Goal: Task Accomplishment & Management: Complete application form

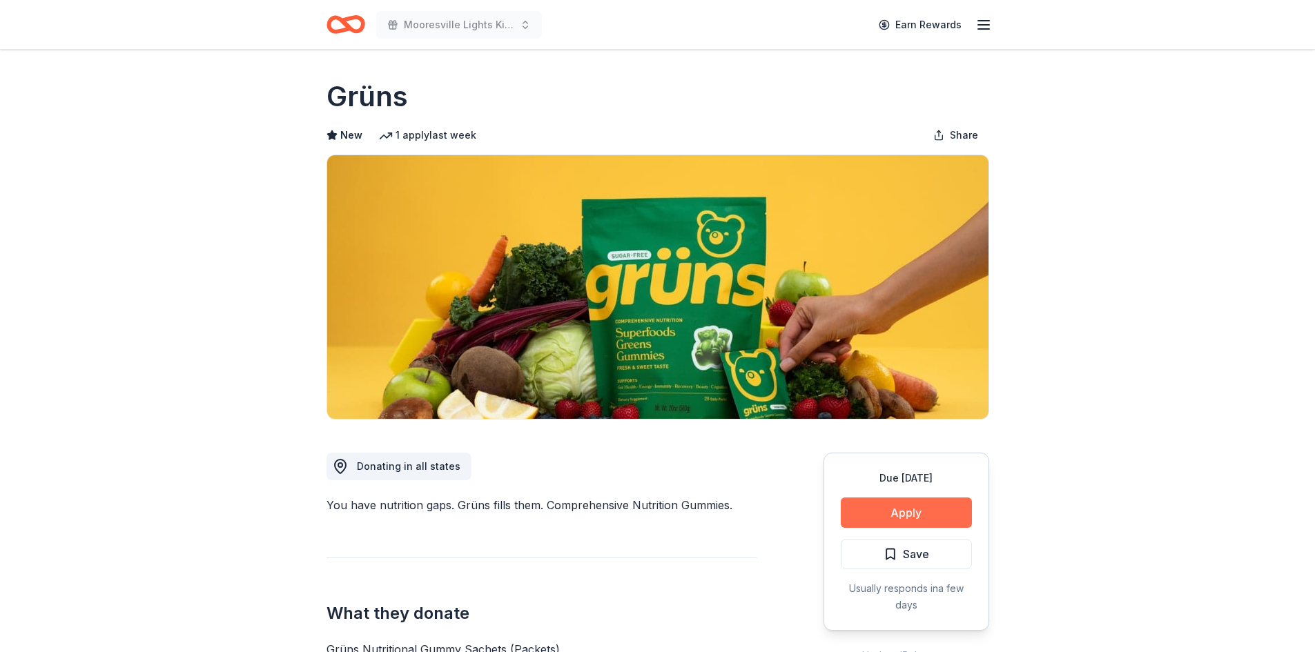
click at [906, 511] on button "Apply" at bounding box center [906, 513] width 131 height 30
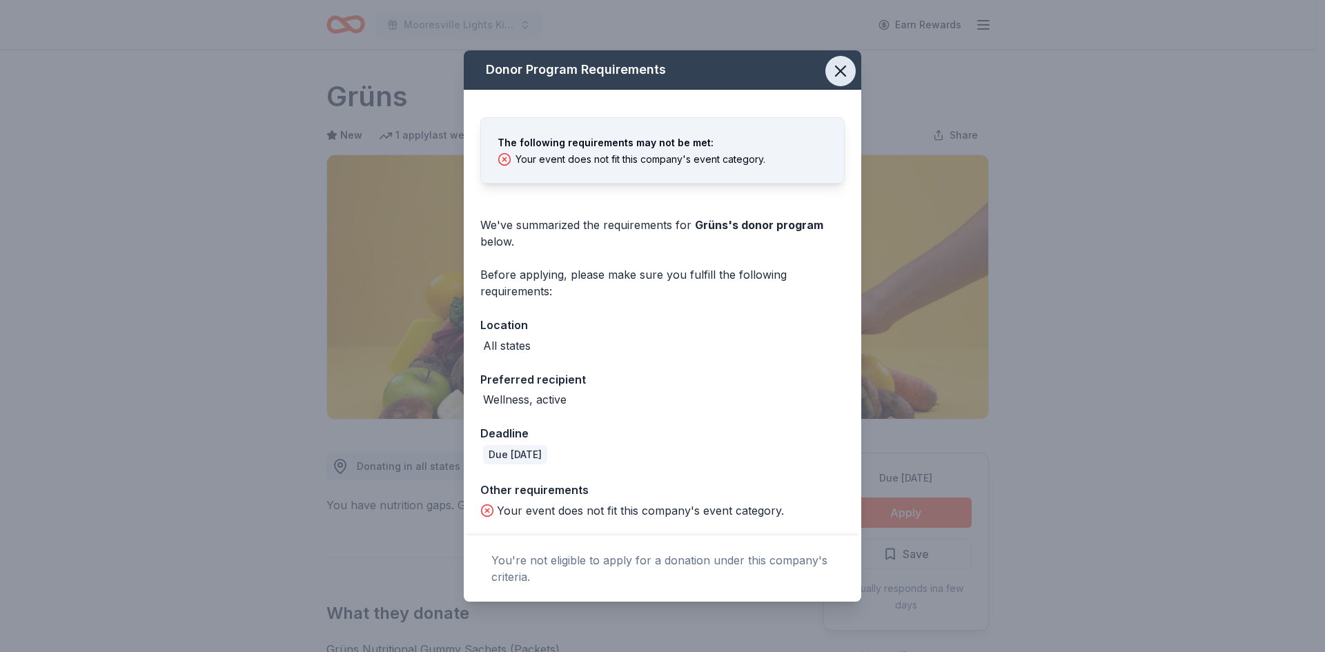
click at [841, 69] on icon "button" at bounding box center [840, 70] width 19 height 19
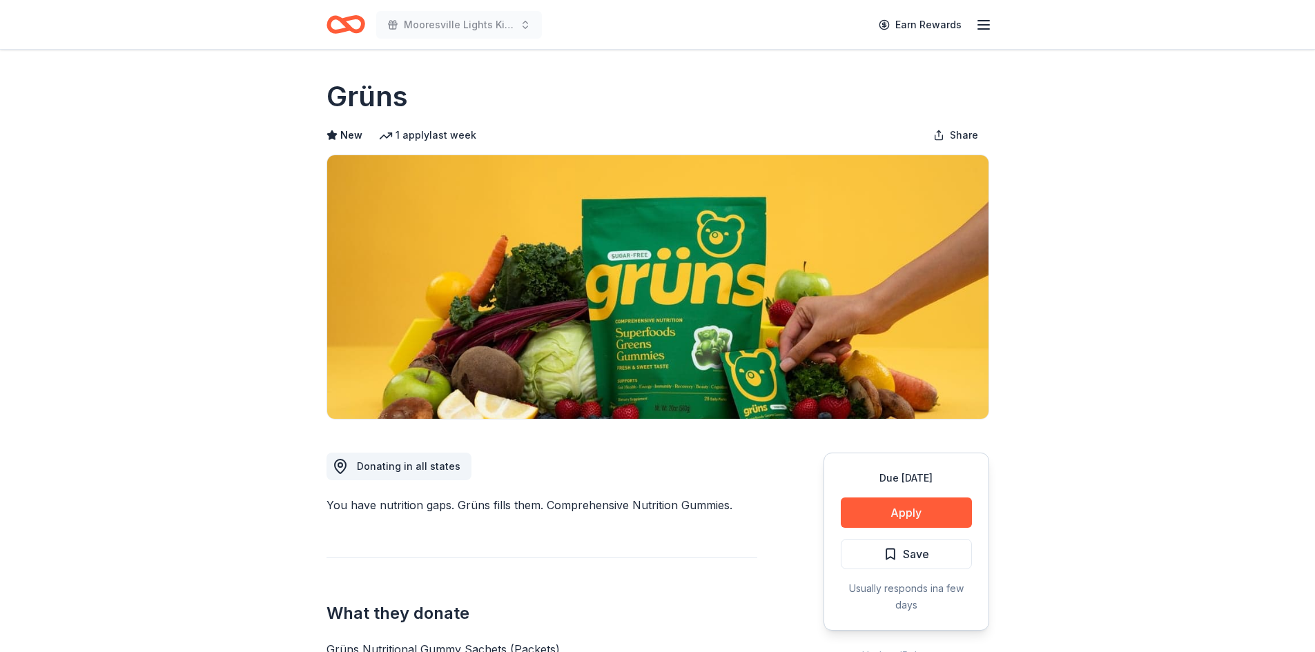
drag, startPoint x: 404, startPoint y: 98, endPoint x: 326, endPoint y: 98, distance: 78.0
click at [326, 98] on h1 "Grüns" at bounding box center [366, 96] width 81 height 39
drag, startPoint x: 326, startPoint y: 99, endPoint x: 380, endPoint y: 102, distance: 53.9
click at [375, 102] on h1 "Grüns" at bounding box center [366, 96] width 81 height 39
click at [380, 101] on h1 "Grüns" at bounding box center [366, 96] width 81 height 39
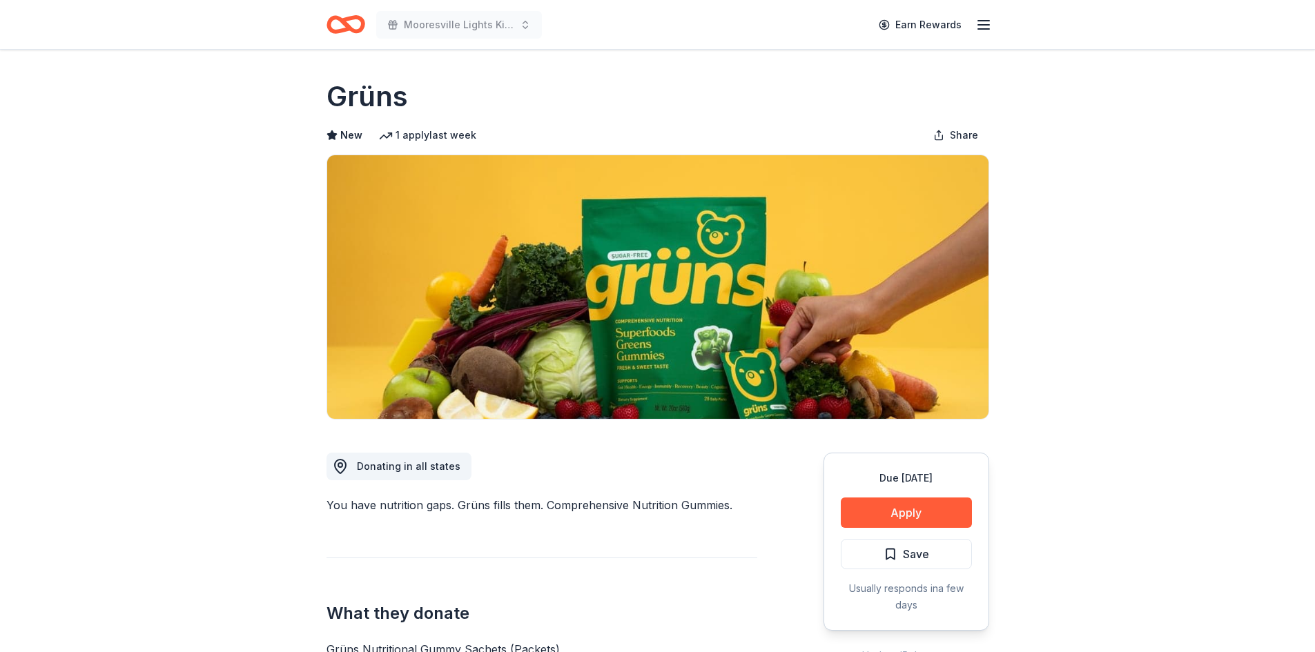
click at [382, 100] on h1 "Grüns" at bounding box center [366, 96] width 81 height 39
click at [382, 101] on h1 "Grüns" at bounding box center [366, 96] width 81 height 39
click at [343, 128] on span "New" at bounding box center [351, 135] width 22 height 17
click at [345, 26] on icon "Home" at bounding box center [351, 24] width 21 height 14
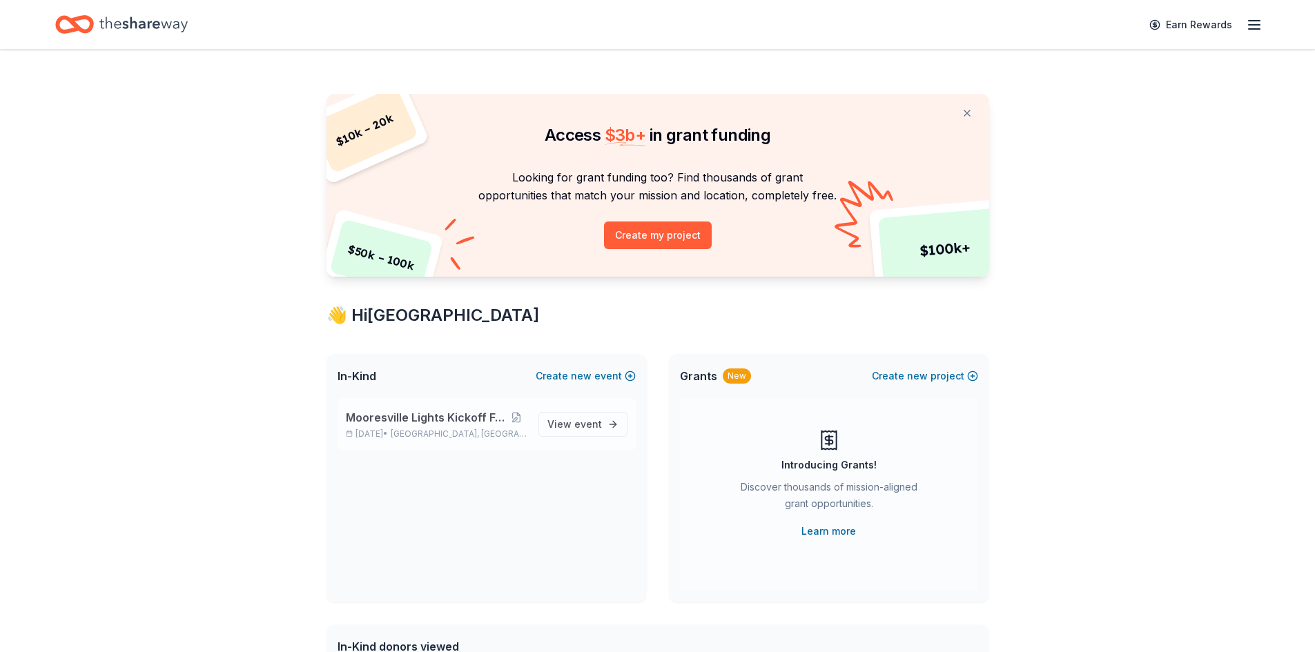
click at [394, 419] on span "Mooresville Lights Kickoff Fundraiser" at bounding box center [425, 417] width 159 height 17
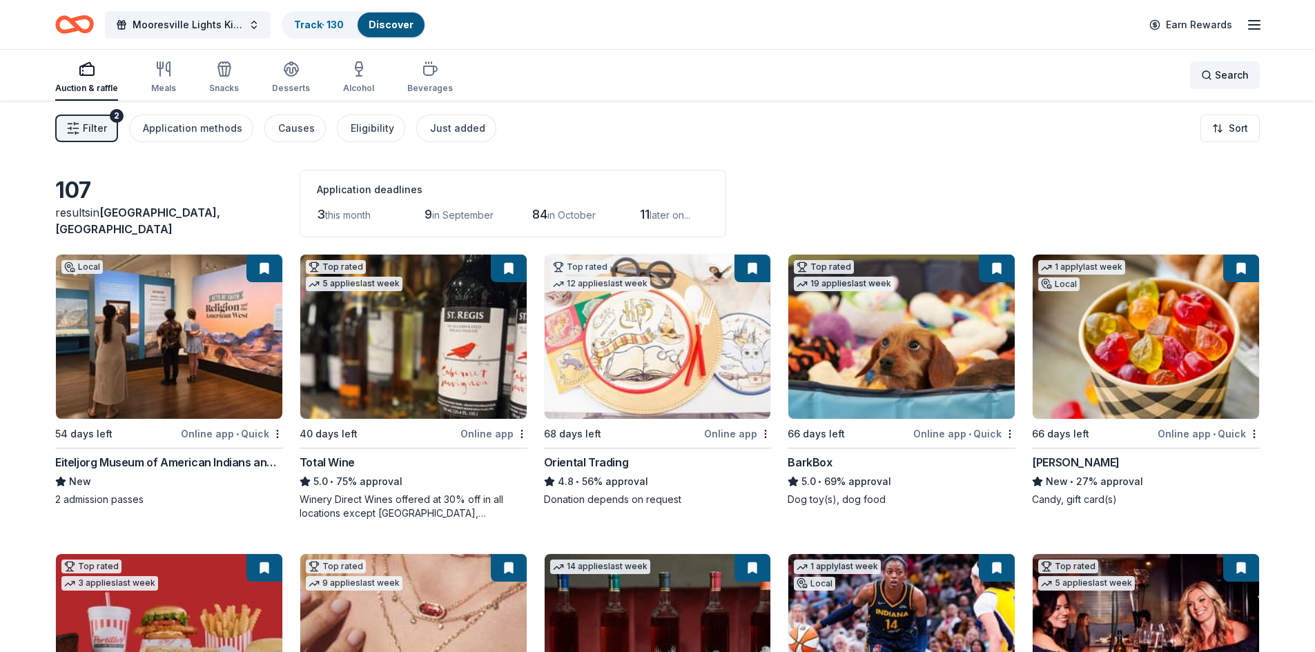
click at [1221, 72] on span "Search" at bounding box center [1232, 75] width 34 height 17
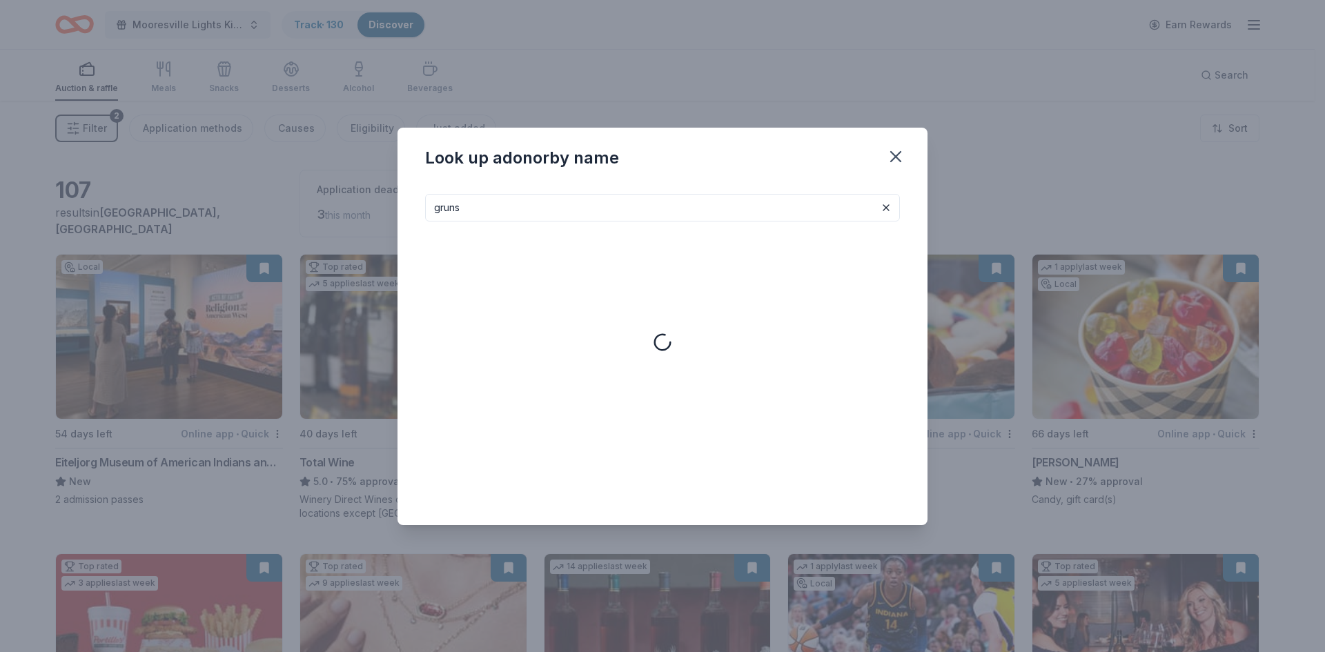
type input "gruns"
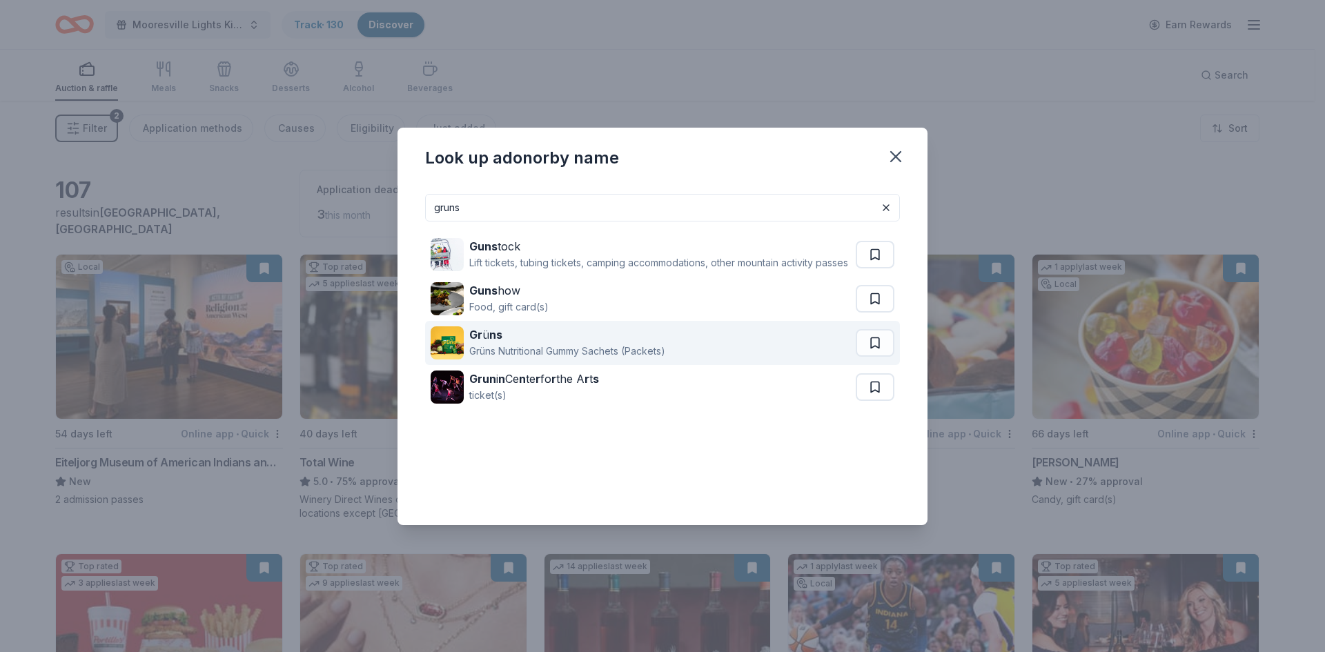
click at [444, 360] on img at bounding box center [447, 342] width 33 height 33
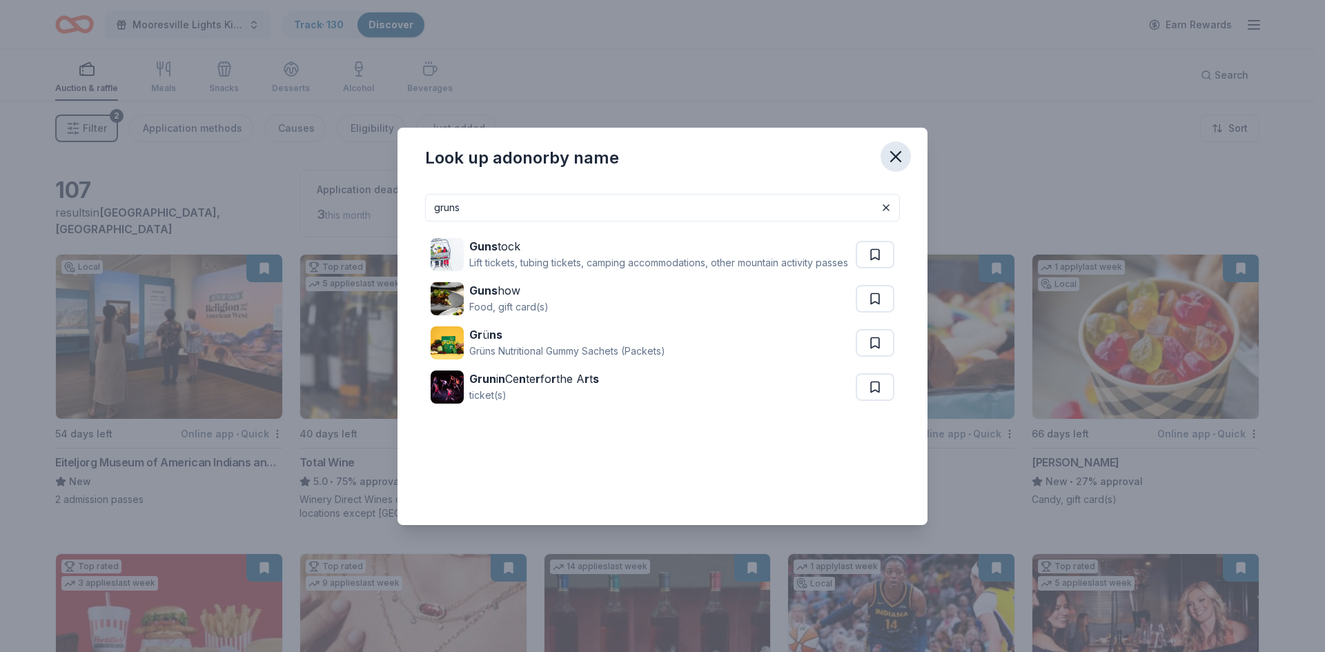
click at [901, 154] on icon "button" at bounding box center [895, 156] width 19 height 19
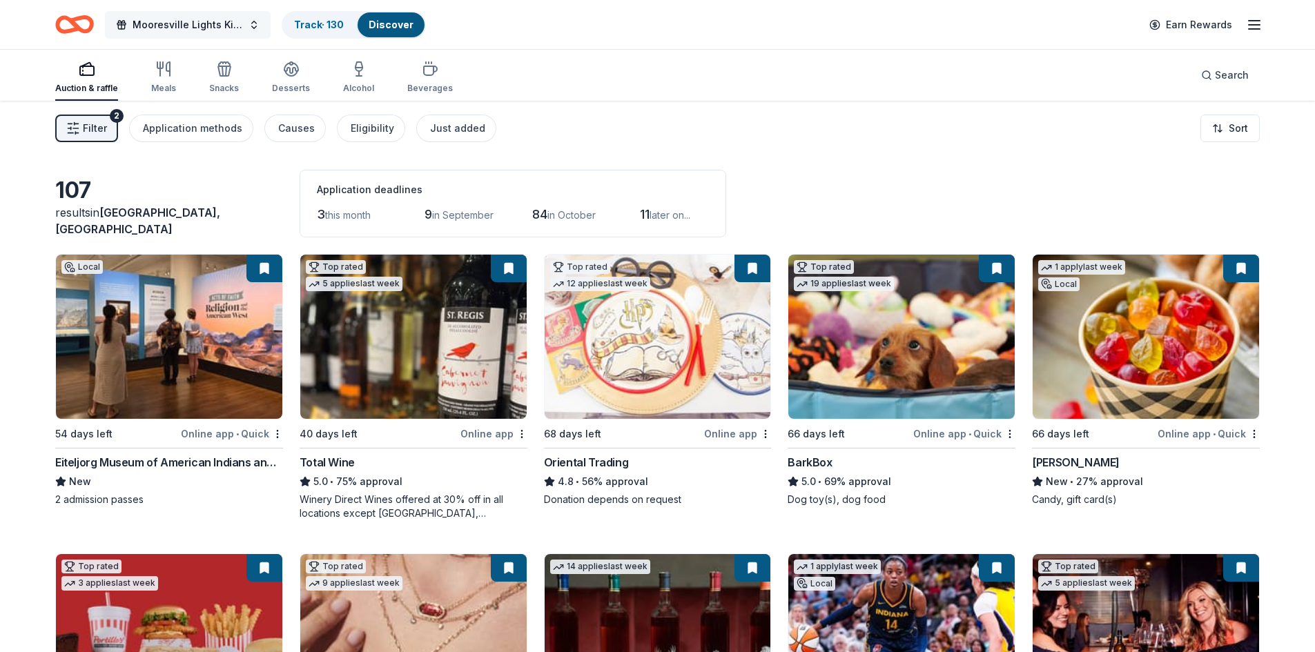
click at [159, 23] on span "Mooresville Lights Kickoff Fundraiser" at bounding box center [188, 25] width 110 height 17
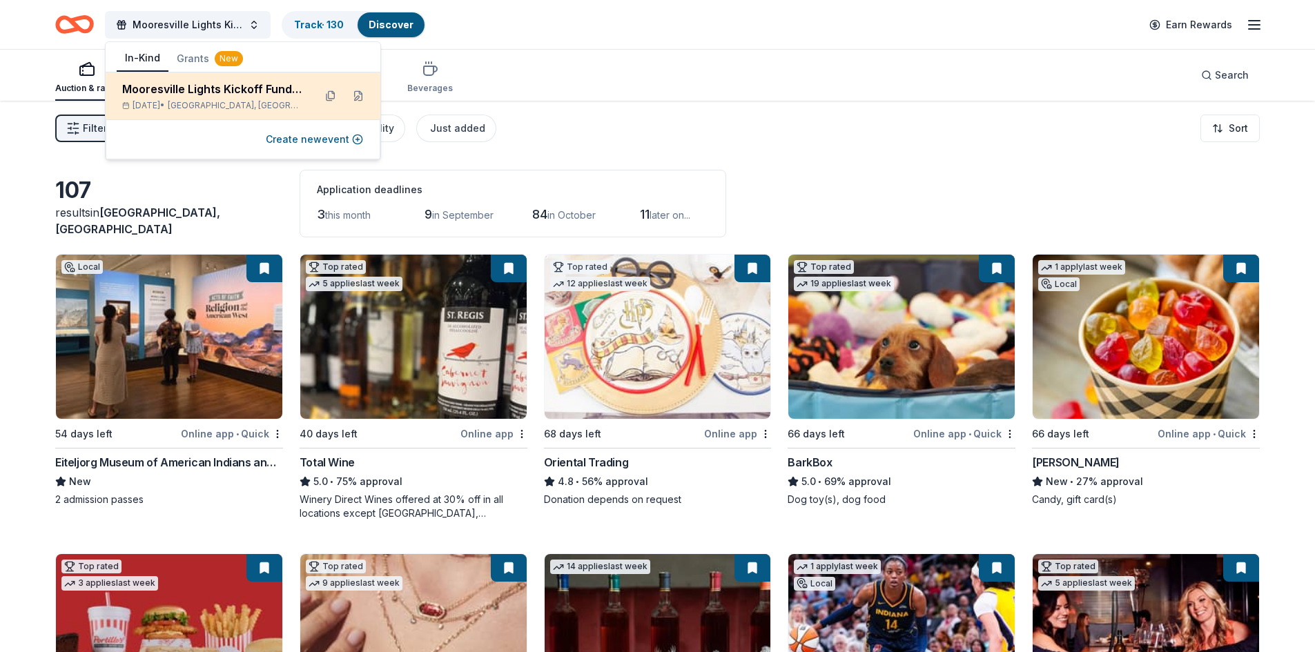
click at [234, 97] on div "Mooresville Lights Kickoff Fundraiser Nov 29, 2025 • Mooresville, IN" at bounding box center [212, 96] width 181 height 30
click at [358, 100] on button at bounding box center [358, 96] width 22 height 22
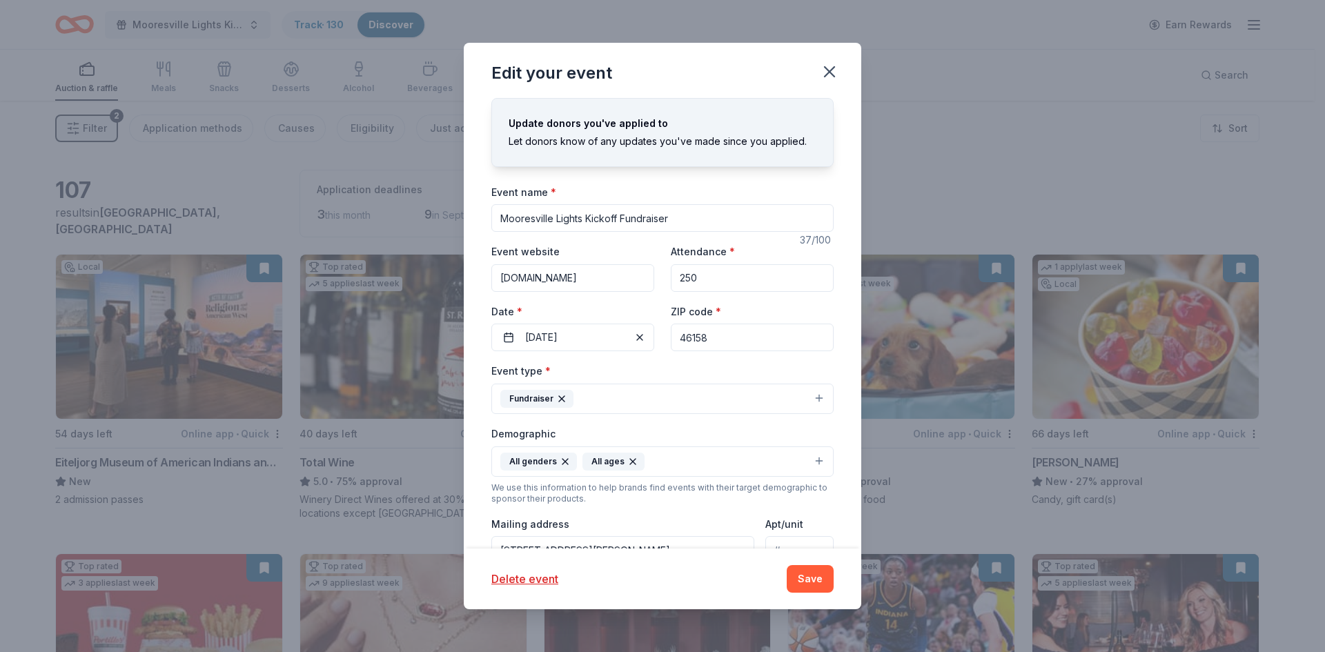
click at [807, 398] on button "Fundraiser" at bounding box center [662, 399] width 342 height 30
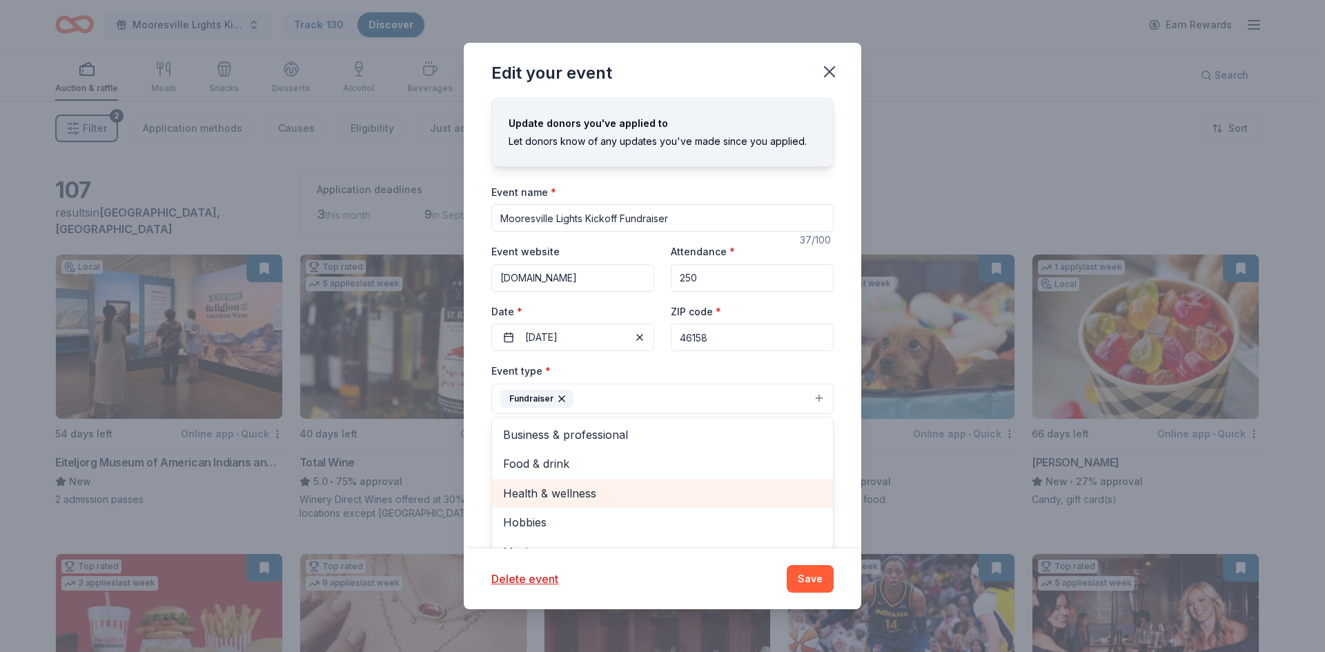
click at [569, 494] on span "Health & wellness" at bounding box center [662, 493] width 319 height 18
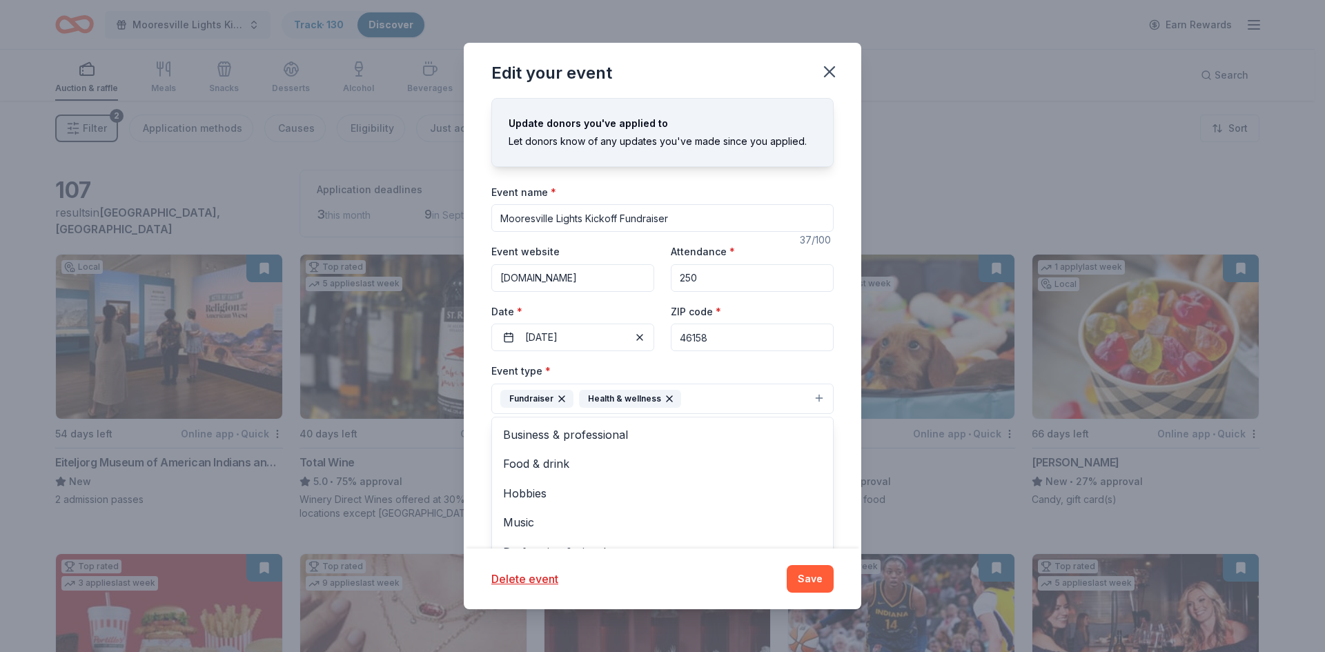
click at [810, 395] on button "Fundraiser Health & wellness" at bounding box center [662, 399] width 342 height 30
click at [808, 394] on button "Fundraiser Health & wellness" at bounding box center [662, 399] width 342 height 30
click at [575, 432] on span "Business & professional" at bounding box center [662, 435] width 319 height 18
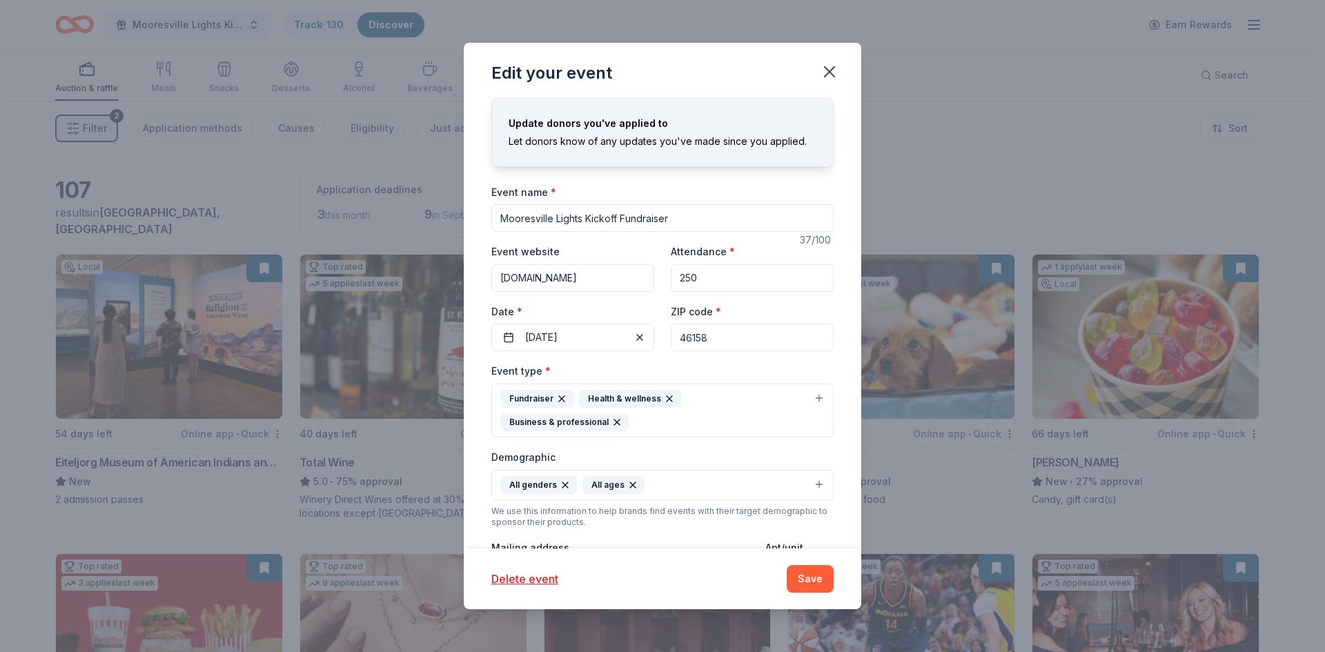
click at [807, 396] on button "Fundraiser Health & wellness Business & professional" at bounding box center [662, 411] width 342 height 54
click at [805, 393] on button "Fundraiser Health & wellness Business & professional" at bounding box center [662, 411] width 342 height 54
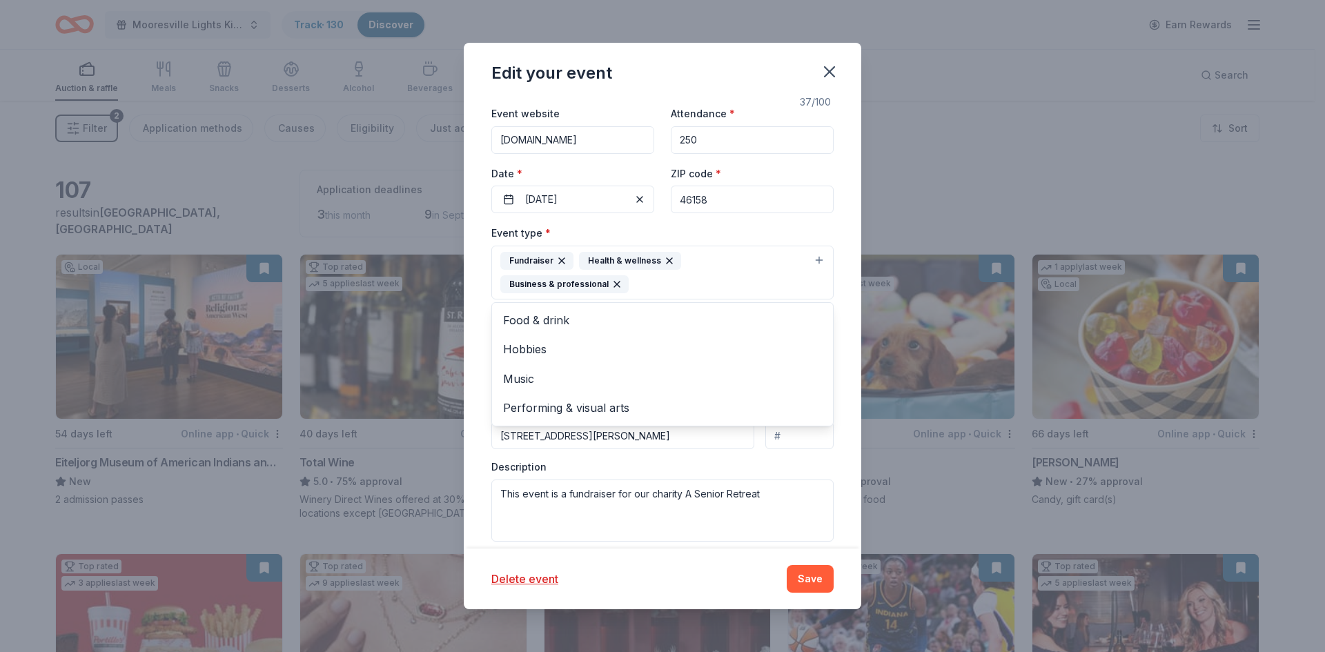
scroll to position [207, 0]
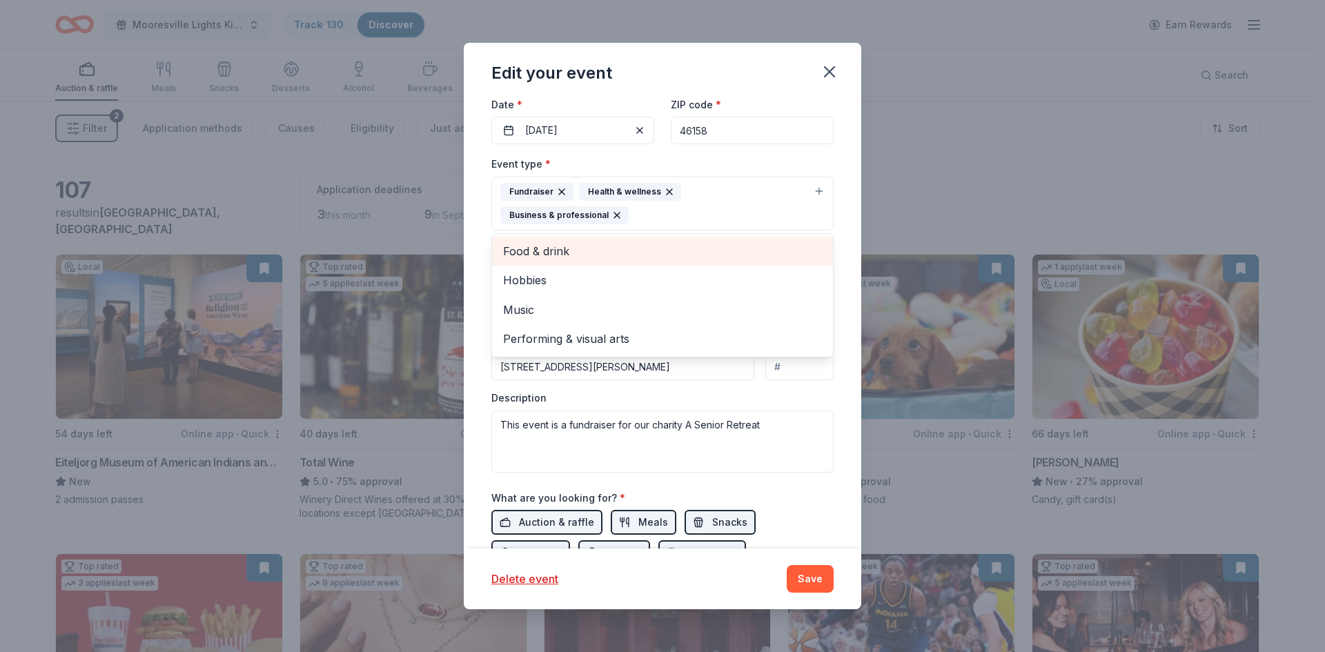
click at [537, 249] on span "Food & drink" at bounding box center [662, 251] width 319 height 18
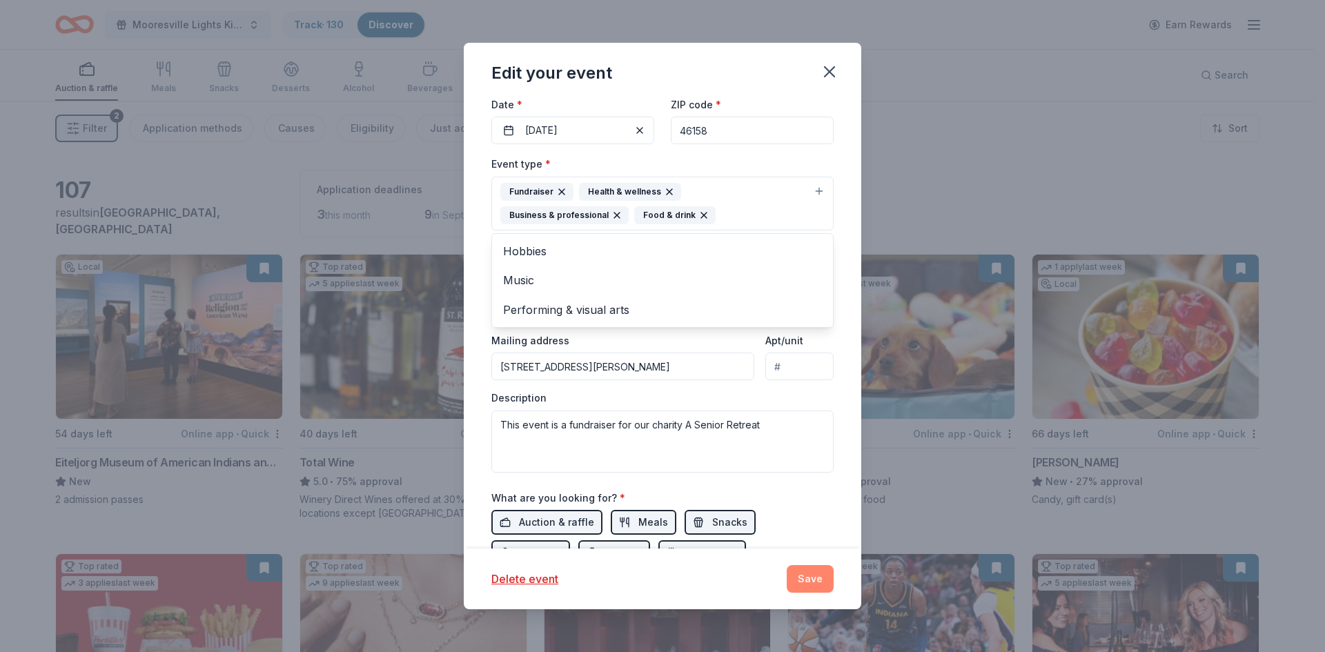
click at [818, 576] on div "Edit your event Update donors you've applied to Let donors know of any updates …" at bounding box center [663, 326] width 398 height 567
click at [820, 571] on button "Save" at bounding box center [810, 579] width 47 height 28
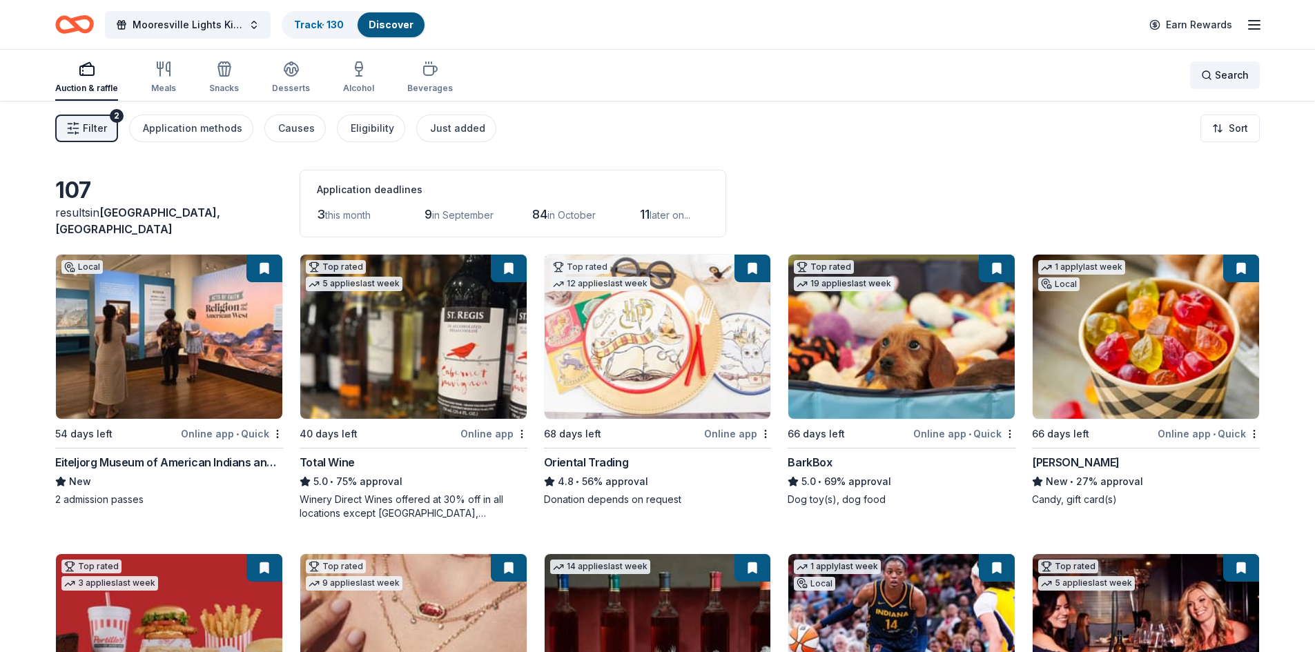
click at [1226, 75] on span "Search" at bounding box center [1232, 75] width 34 height 17
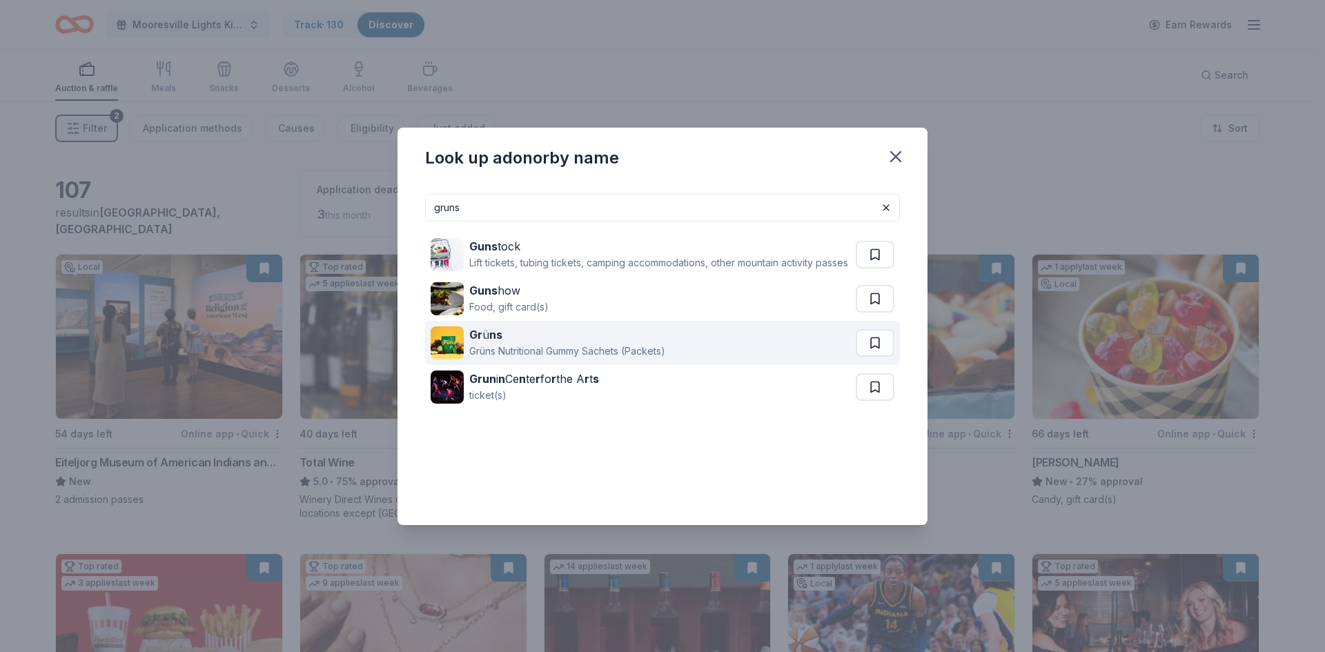
type input "gruns"
click at [490, 342] on strong "ns" at bounding box center [495, 335] width 13 height 14
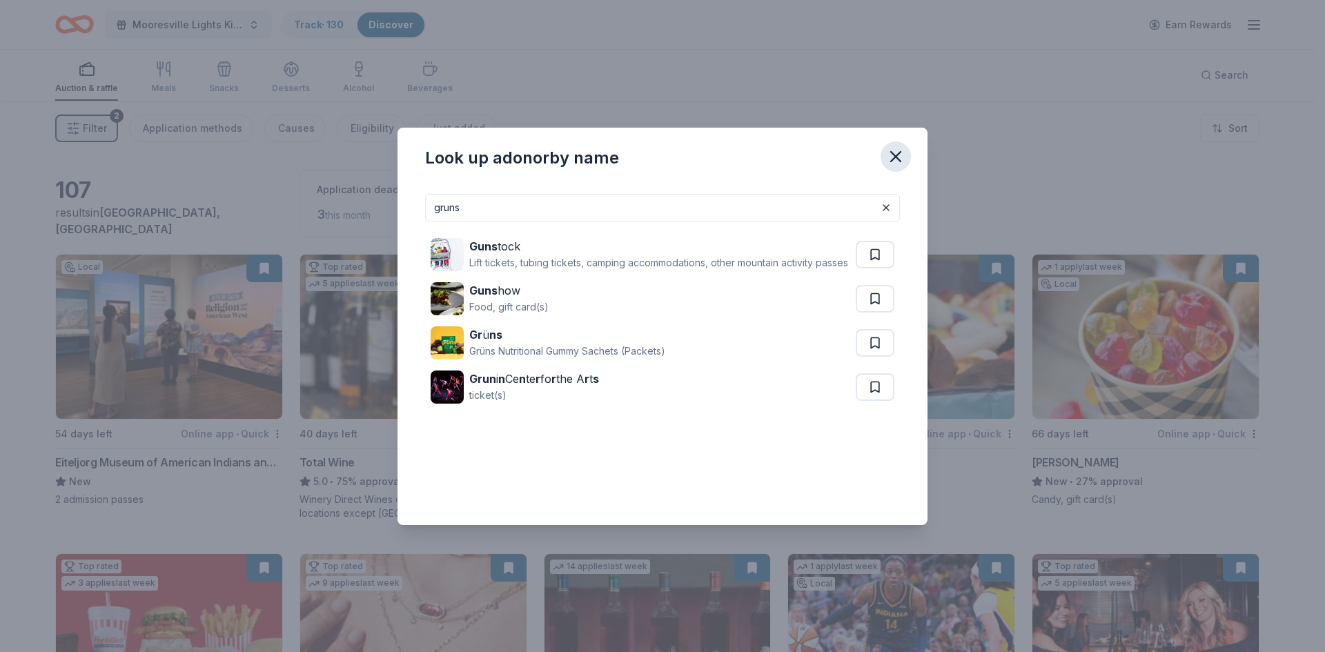
click at [892, 163] on icon "button" at bounding box center [895, 156] width 19 height 19
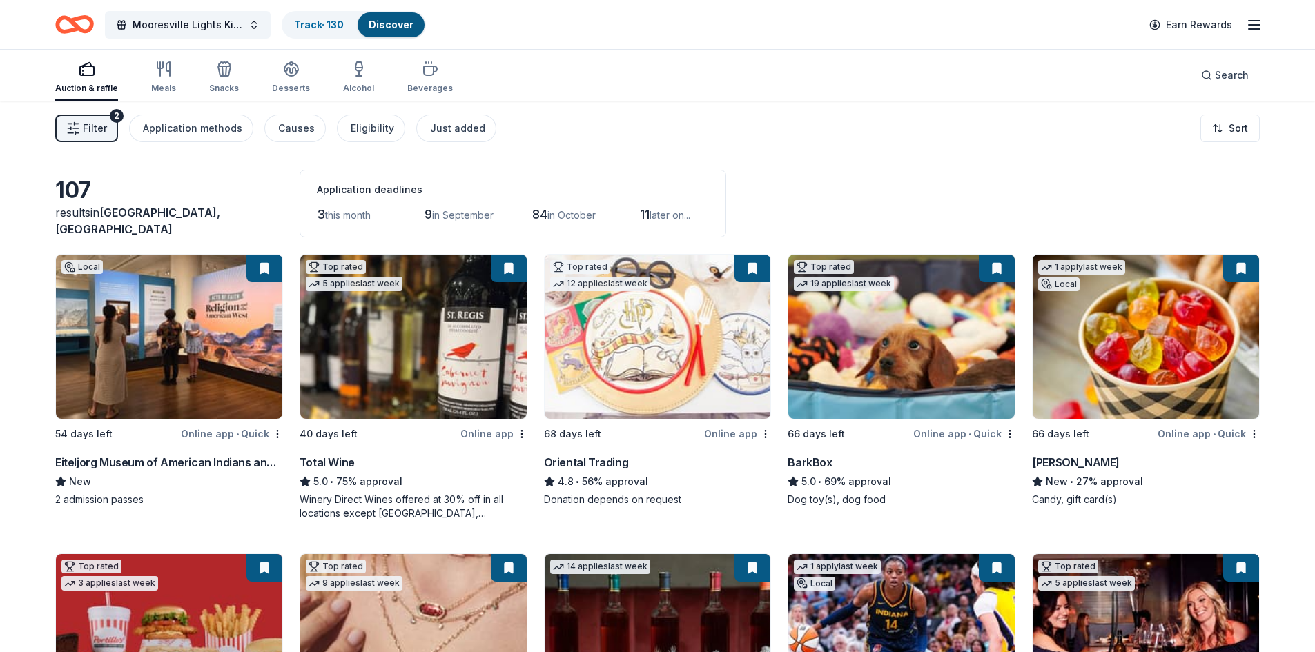
click at [84, 126] on span "Filter" at bounding box center [95, 128] width 24 height 17
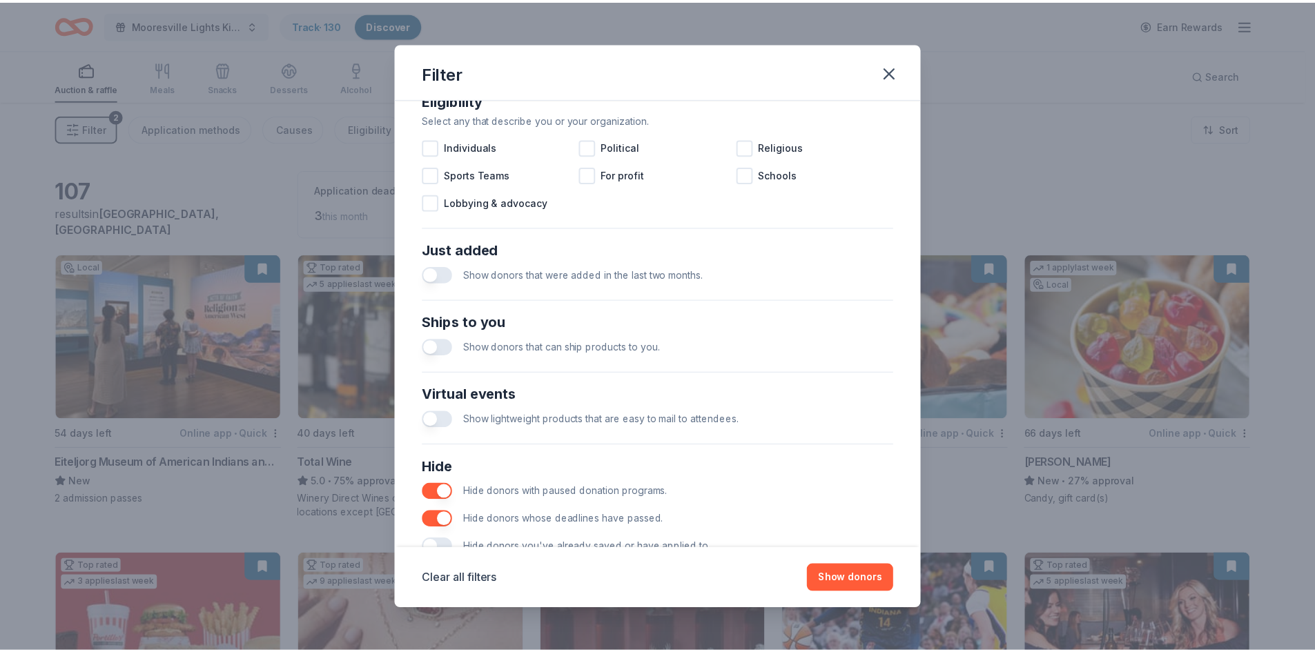
scroll to position [459, 0]
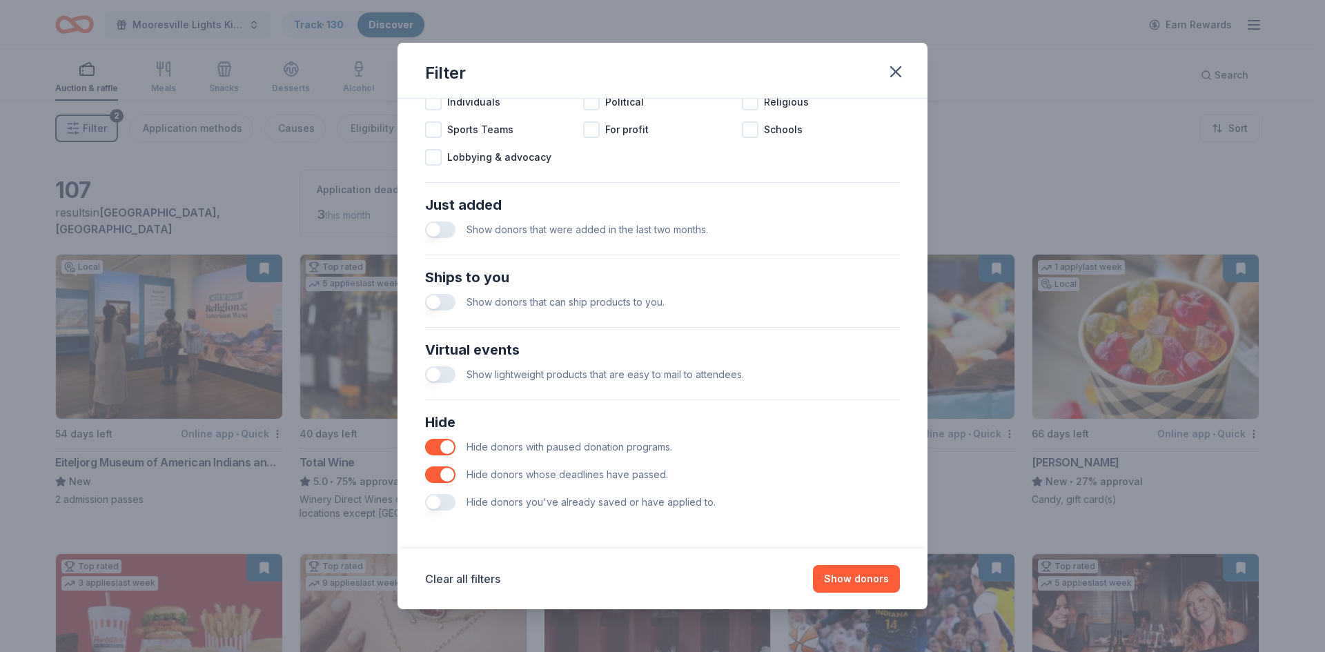
click at [434, 498] on button "button" at bounding box center [440, 502] width 30 height 17
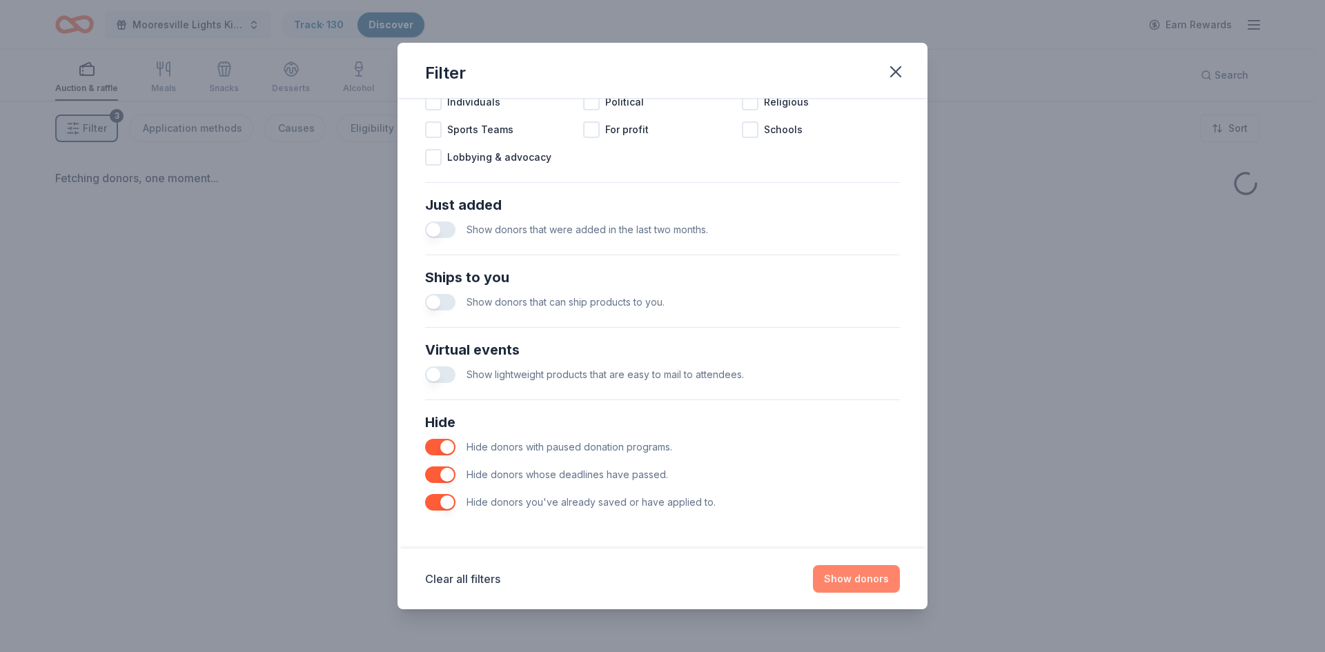
click at [868, 582] on button "Show donors" at bounding box center [856, 579] width 87 height 28
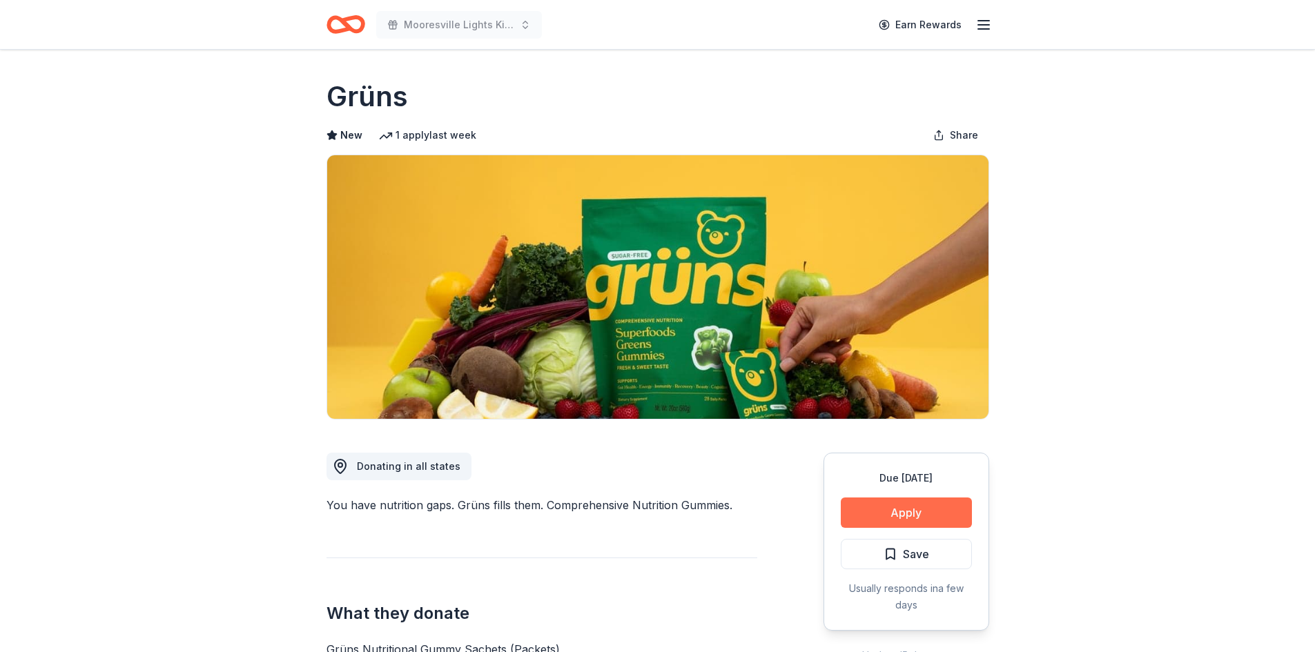
click at [910, 511] on button "Apply" at bounding box center [906, 513] width 131 height 30
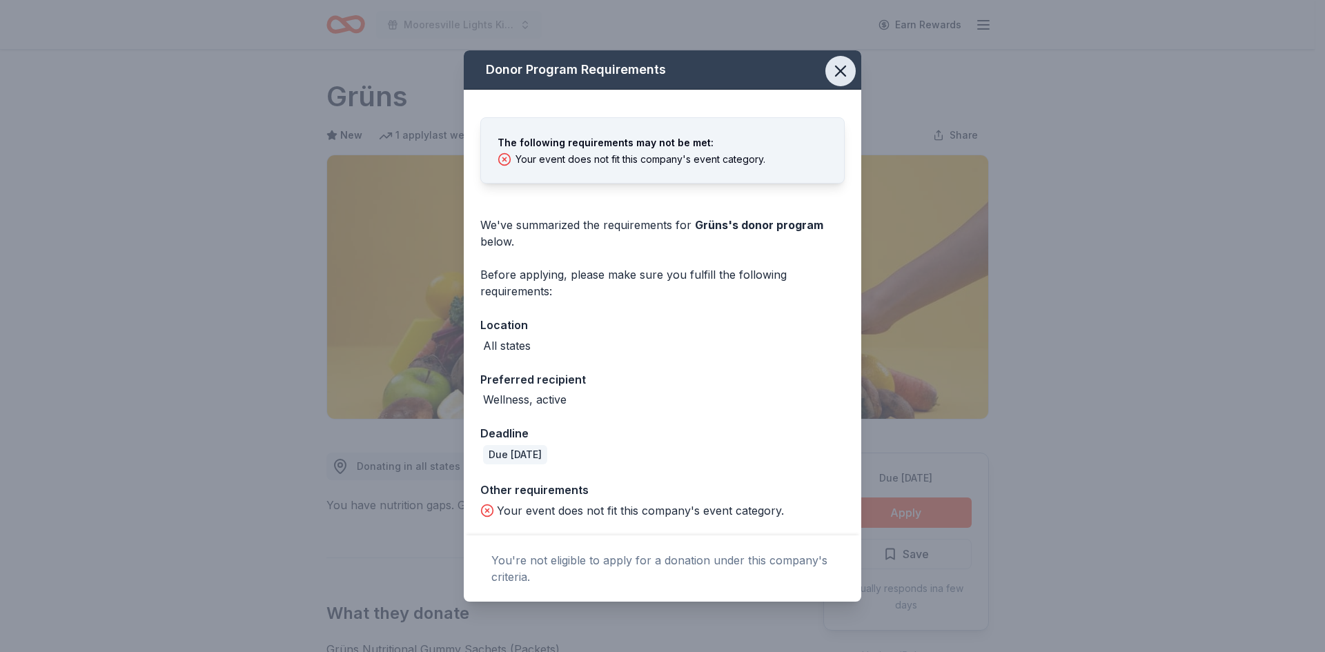
click at [843, 66] on icon "button" at bounding box center [840, 70] width 19 height 19
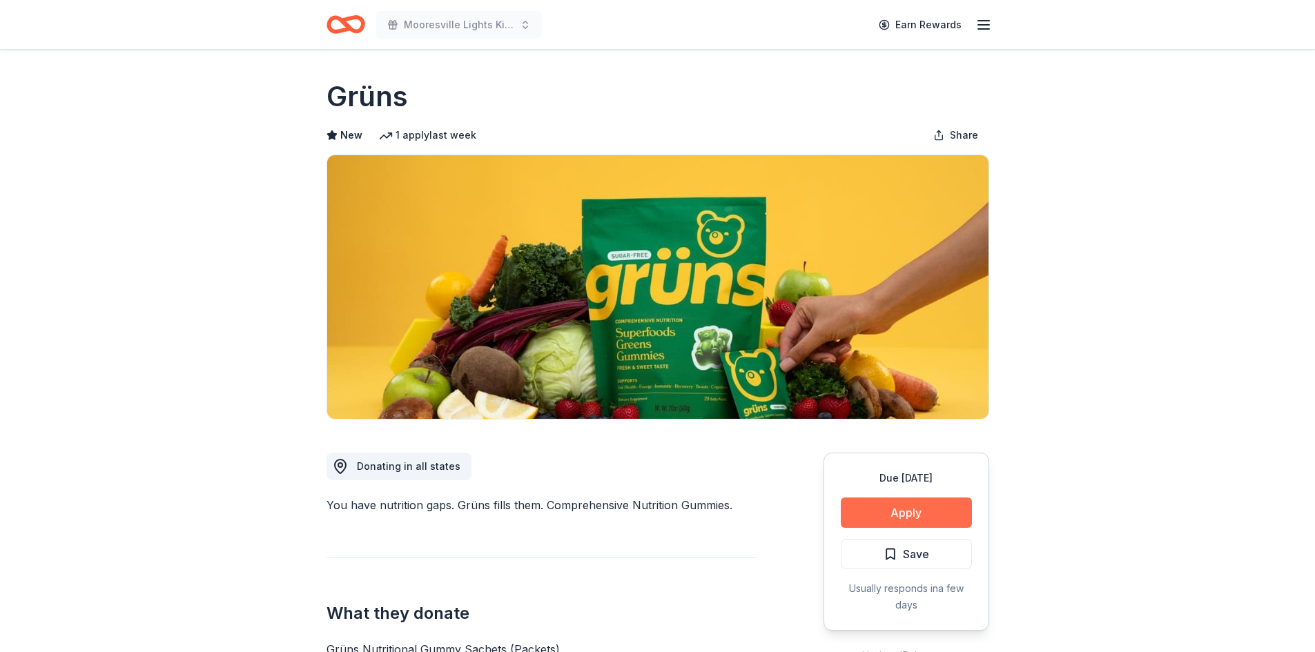
click at [896, 507] on button "Apply" at bounding box center [906, 513] width 131 height 30
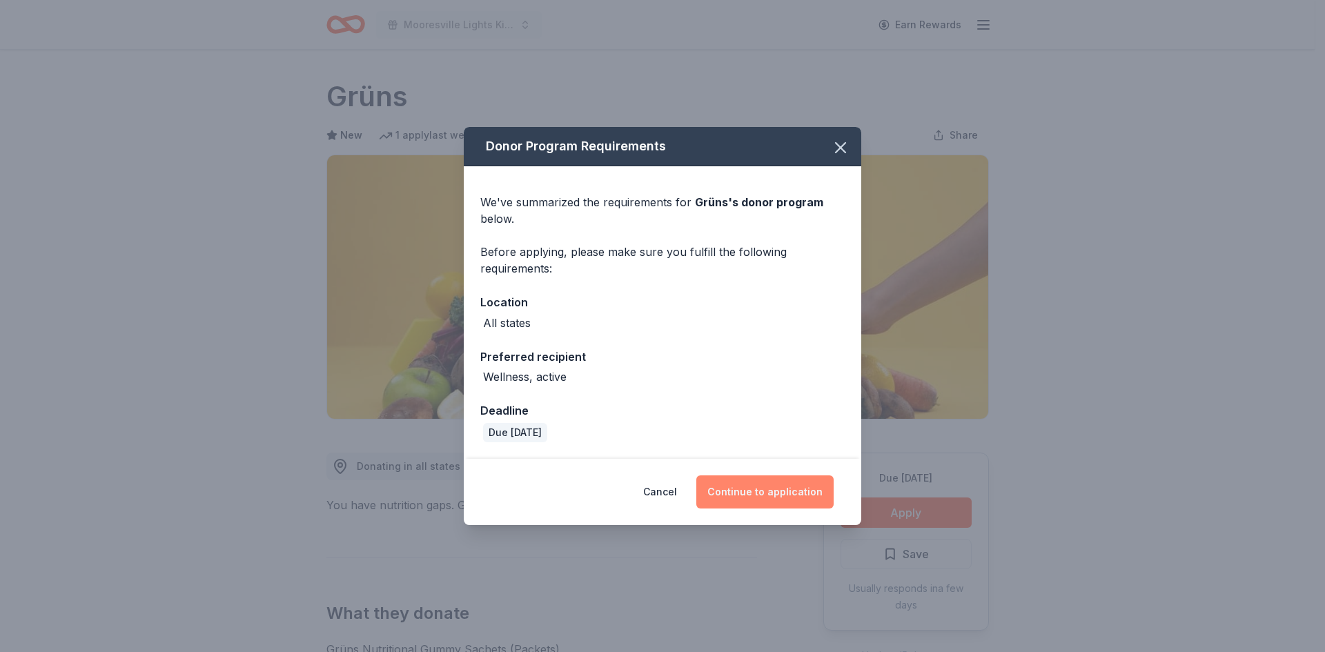
click at [749, 489] on button "Continue to application" at bounding box center [764, 492] width 137 height 33
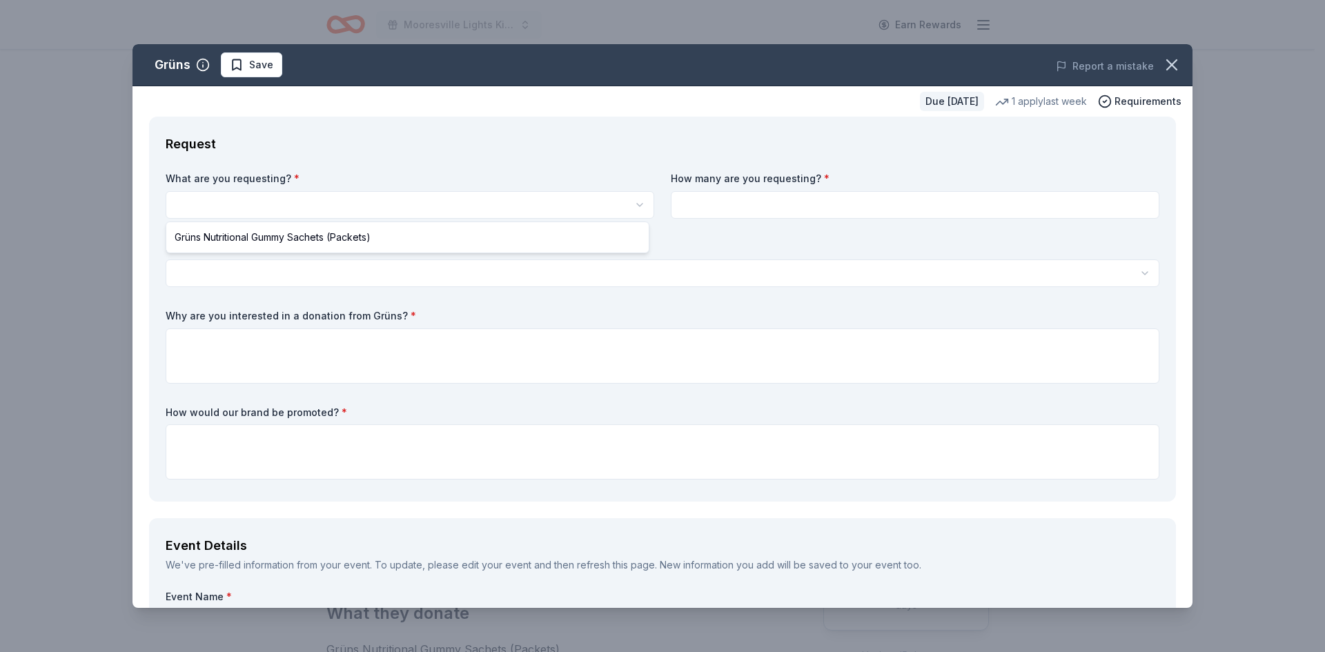
click at [201, 200] on html "Mooresville Lights Kickoff Fundraiser Earn Rewards Due [DATE] Share Grüns New 1…" at bounding box center [662, 326] width 1325 height 652
select select "Grüns Nutritional Gummy Sachets (Packets)"
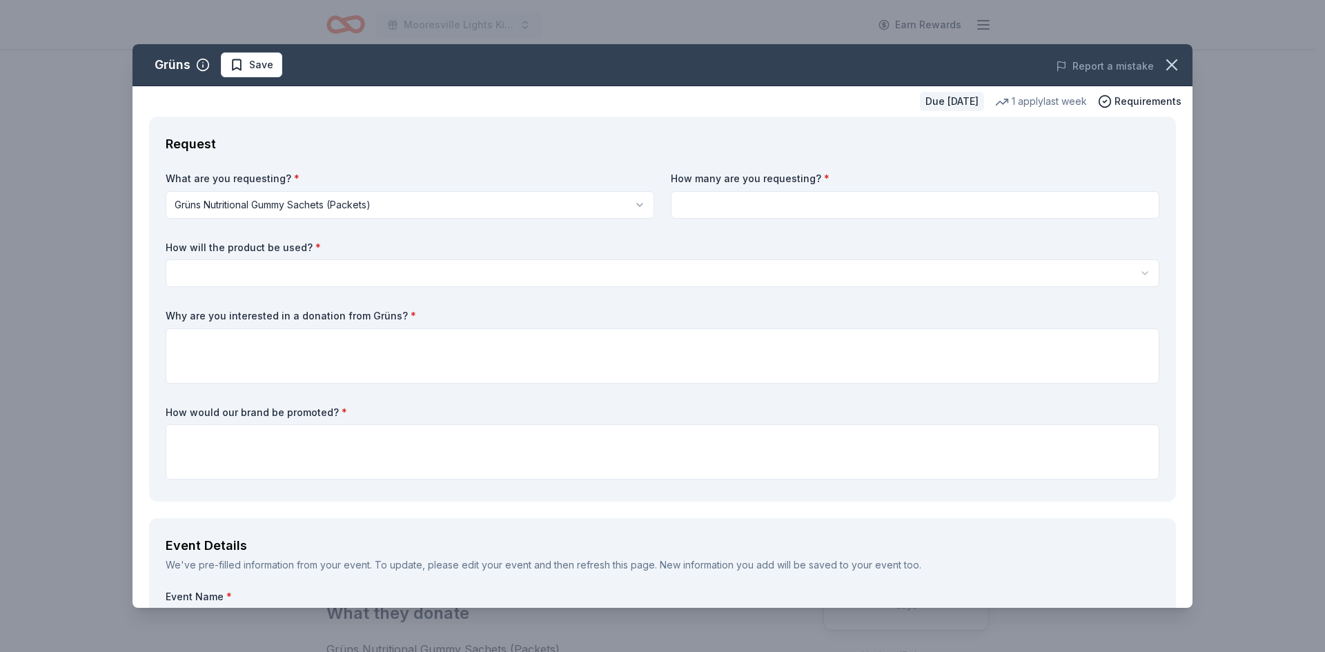
click at [766, 208] on input at bounding box center [915, 205] width 489 height 28
type input "10"
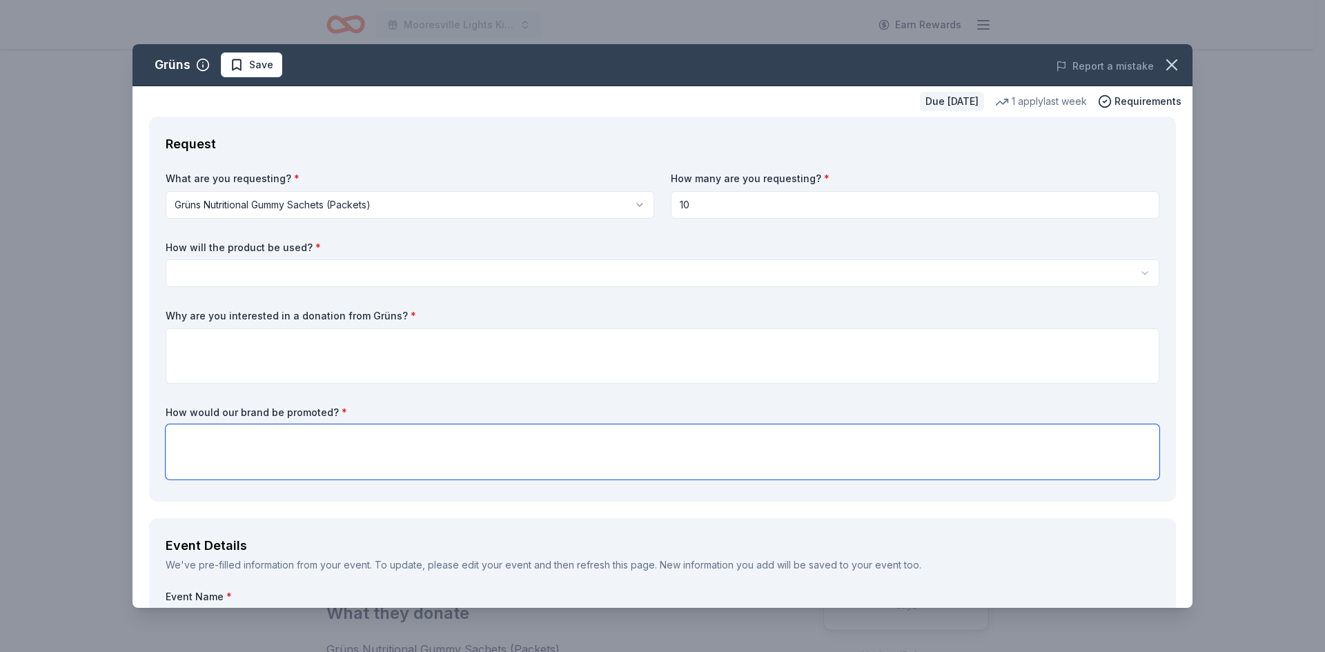
click at [315, 440] on textarea at bounding box center [663, 451] width 994 height 55
type textarea "Via our website and social media"
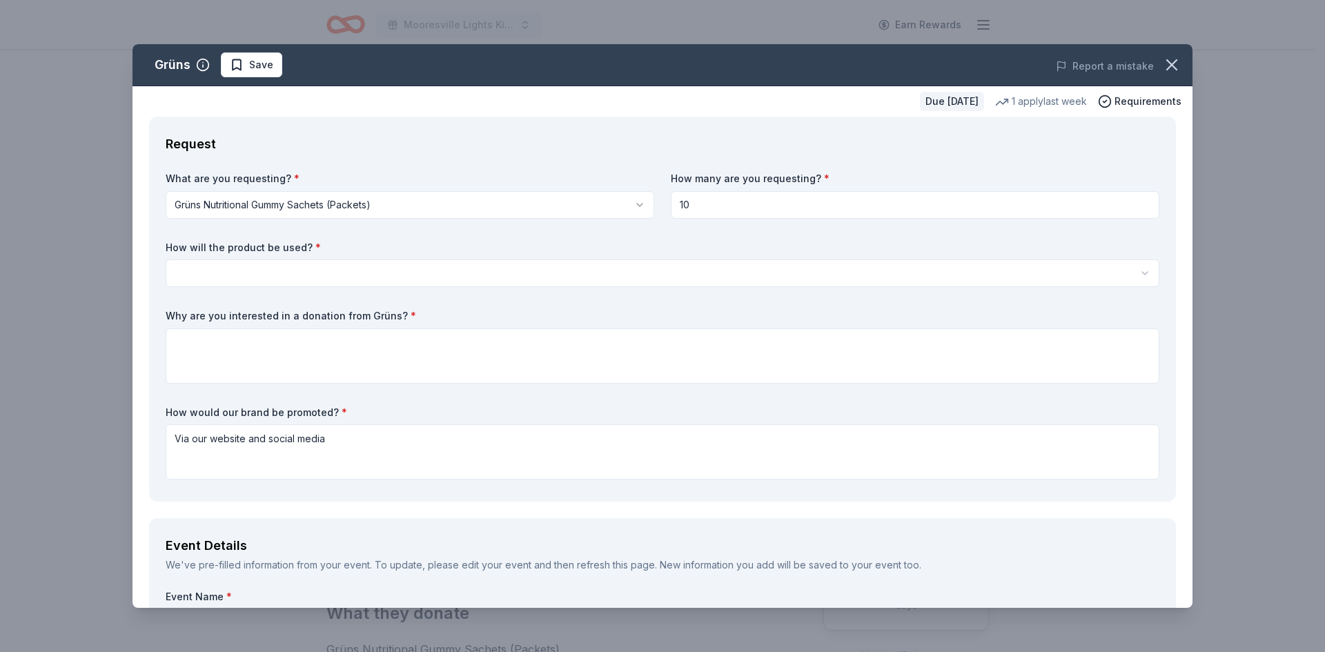
drag, startPoint x: 1163, startPoint y: 62, endPoint x: 729, endPoint y: 83, distance: 433.9
click at [1162, 64] on icon "button" at bounding box center [1171, 64] width 19 height 19
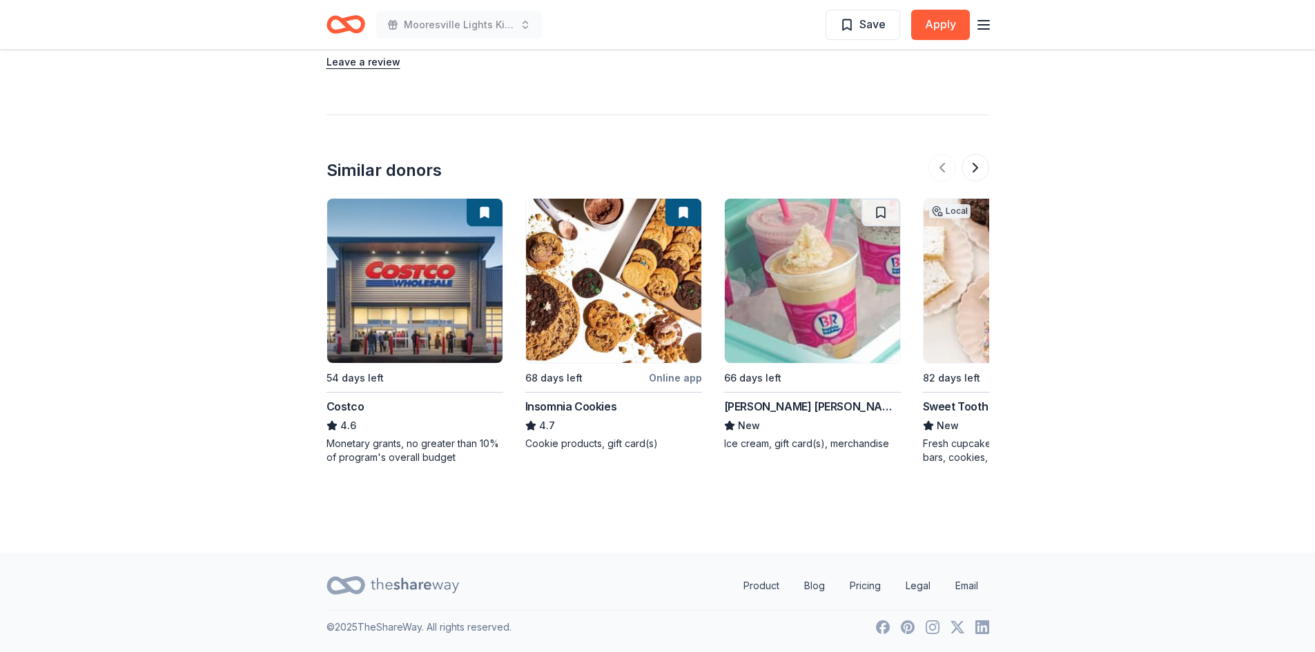
scroll to position [1155, 0]
